Goal: Information Seeking & Learning: Learn about a topic

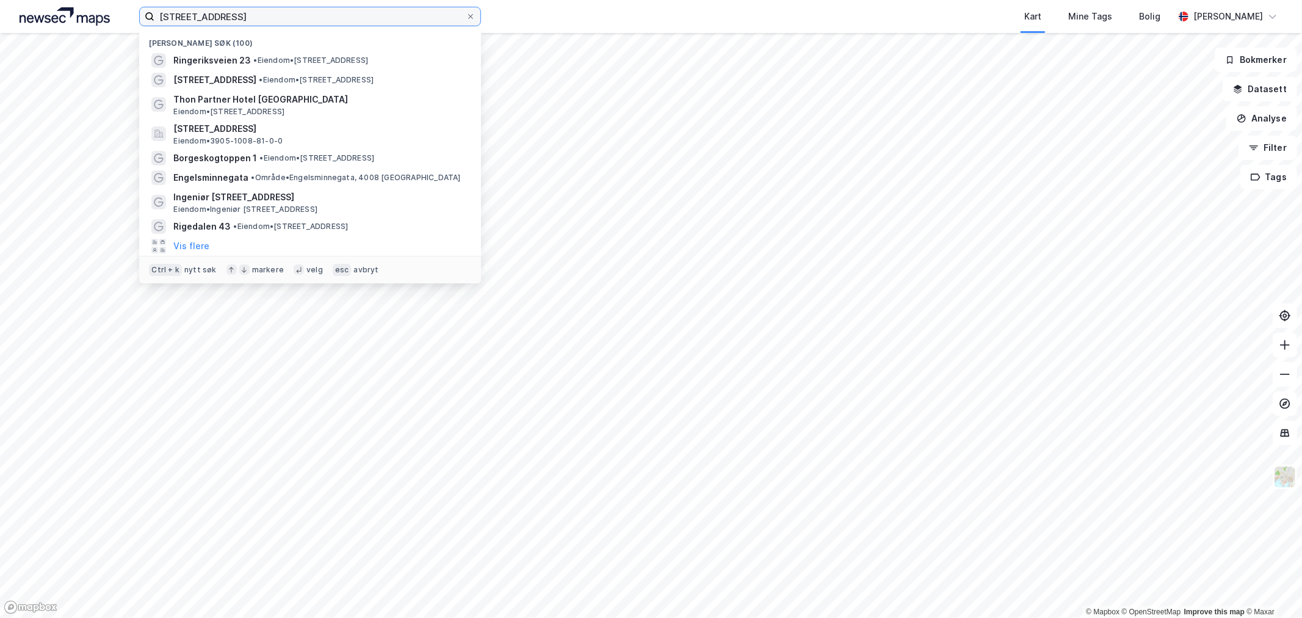
drag, startPoint x: 261, startPoint y: 20, endPoint x: 87, endPoint y: 31, distance: 174.3
click at [87, 31] on div "[STREET_ADDRESS] Nylige søk (100) [STREET_ADDRESS] • Eiendom • [STREET_ADDRESS]…" at bounding box center [651, 16] width 1302 height 33
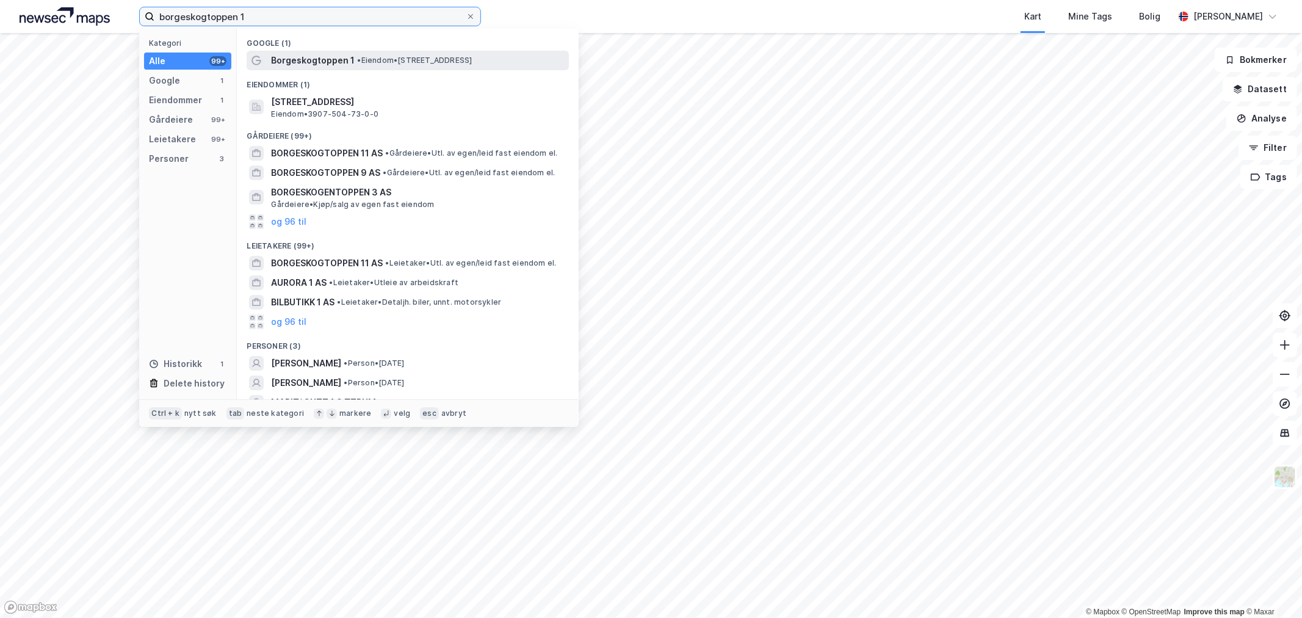
type input "borgeskogtoppen 1"
